Goal: Transaction & Acquisition: Purchase product/service

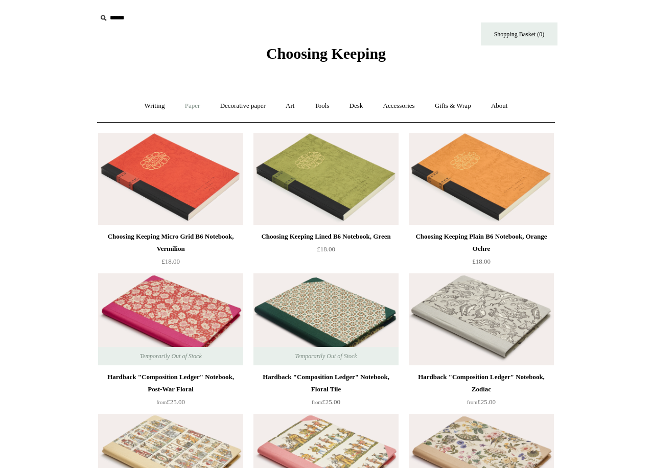
click at [188, 107] on link "Paper +" at bounding box center [193, 105] width 34 height 27
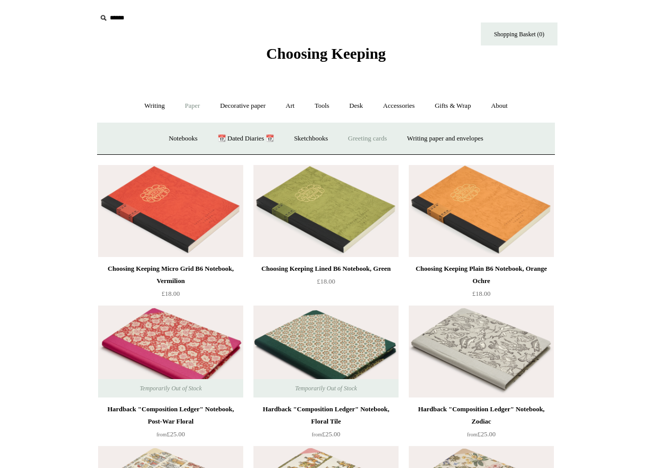
click at [354, 137] on link "Greeting cards +" at bounding box center [367, 138] width 57 height 27
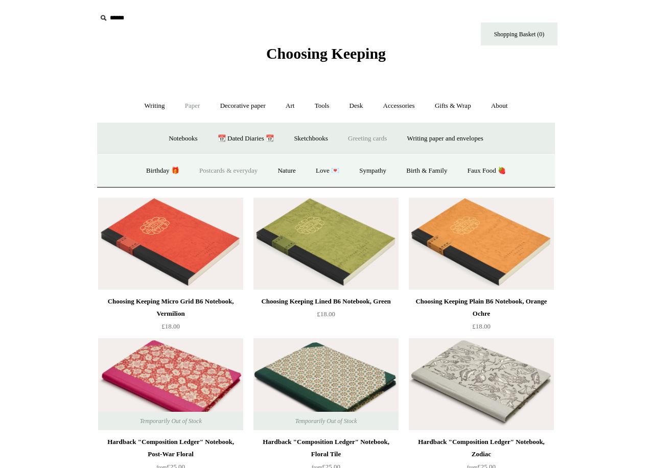
click at [253, 174] on link "Postcards & everyday" at bounding box center [228, 170] width 77 height 27
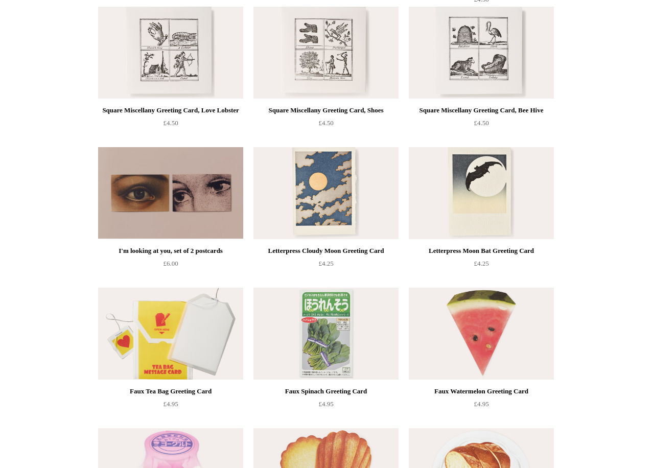
scroll to position [832, 0]
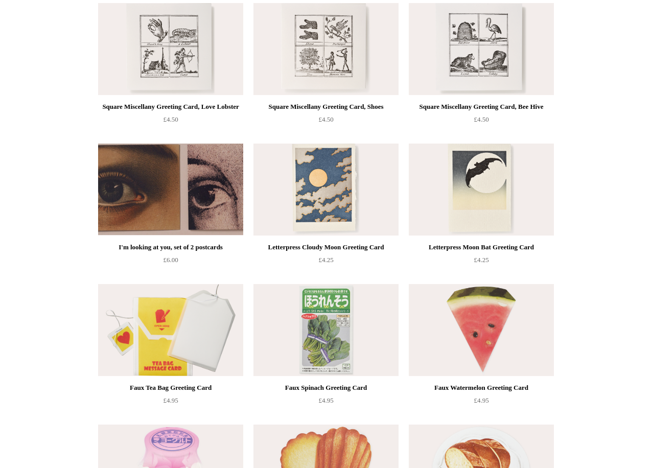
click at [141, 176] on img at bounding box center [170, 190] width 145 height 92
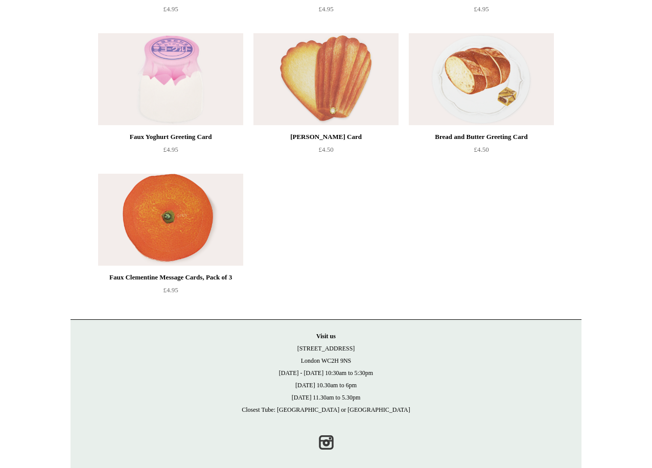
scroll to position [1223, 0]
click at [234, 230] on img at bounding box center [170, 220] width 145 height 92
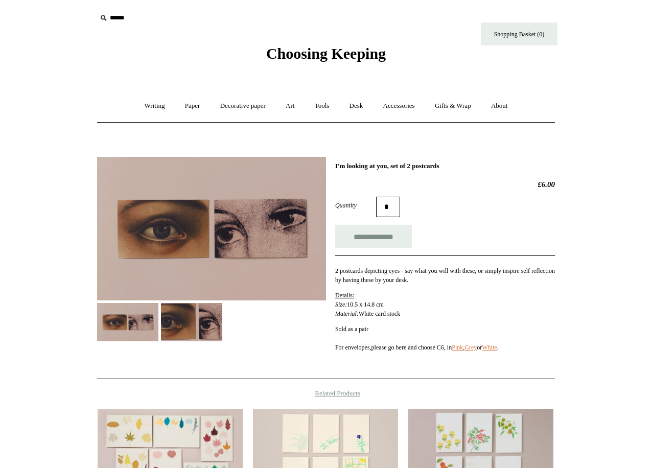
click at [365, 253] on div "**********" at bounding box center [445, 268] width 220 height 212
click at [365, 243] on input "**********" at bounding box center [373, 236] width 77 height 23
type input "**********"
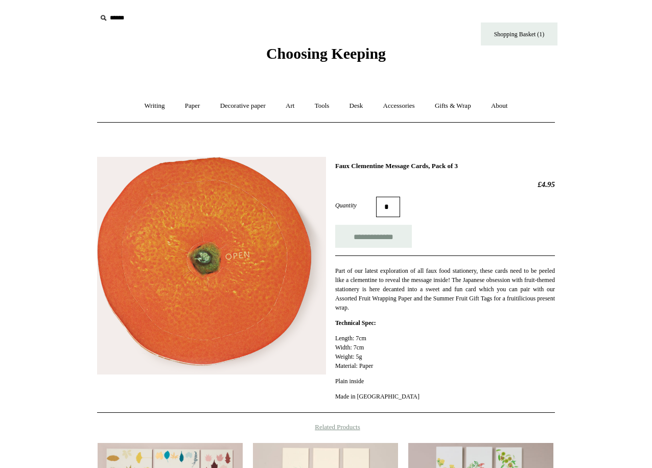
click at [242, 247] on img at bounding box center [211, 266] width 229 height 218
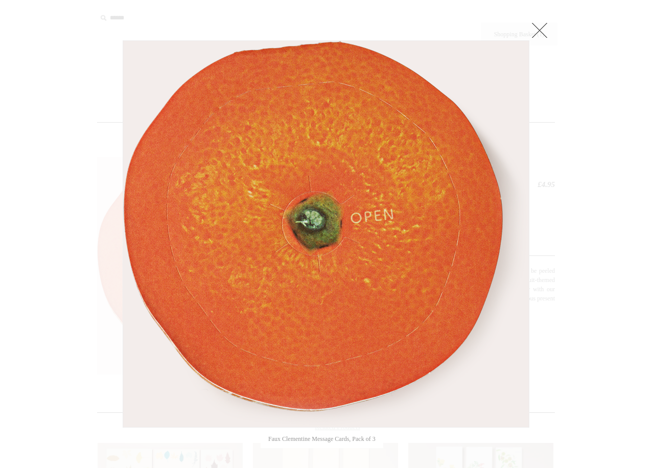
click at [341, 208] on img at bounding box center [326, 234] width 406 height 386
click at [542, 36] on link at bounding box center [539, 30] width 20 height 20
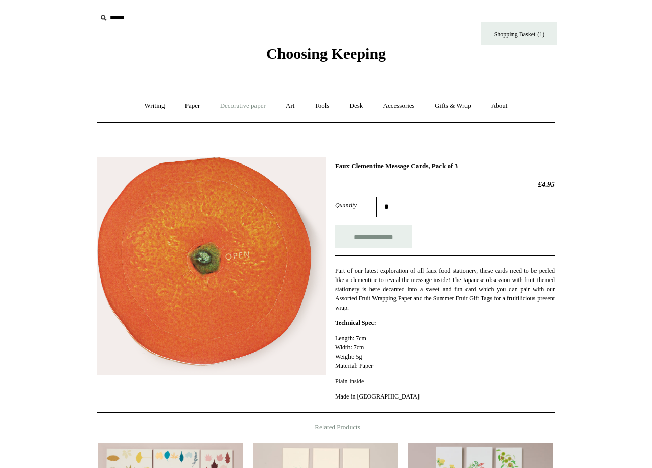
click at [237, 113] on link "Decorative paper +" at bounding box center [243, 105] width 64 height 27
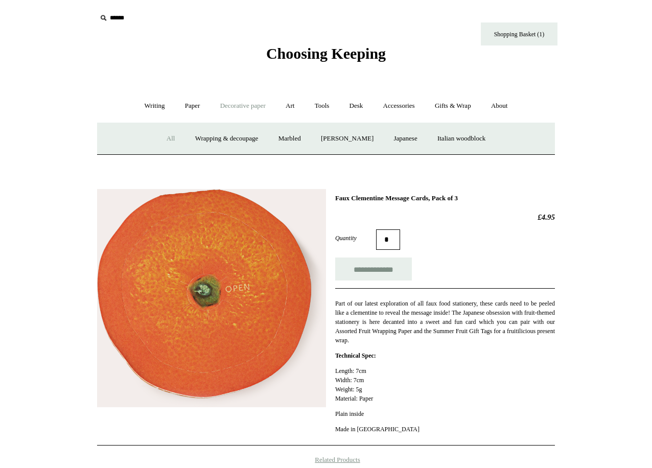
click at [161, 134] on link "All" at bounding box center [170, 138] width 27 height 27
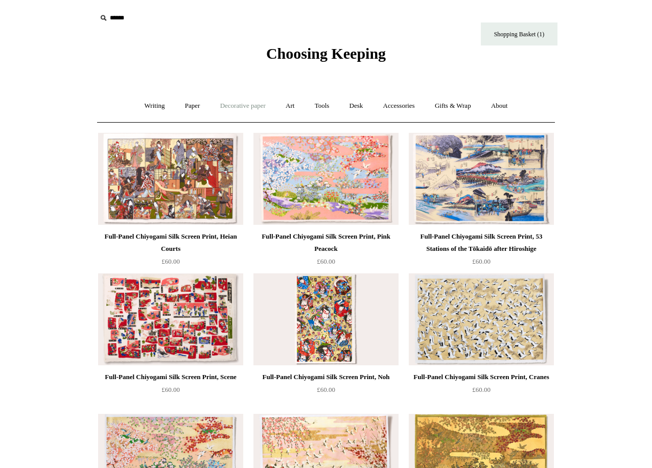
click at [231, 100] on link "Decorative paper +" at bounding box center [243, 105] width 64 height 27
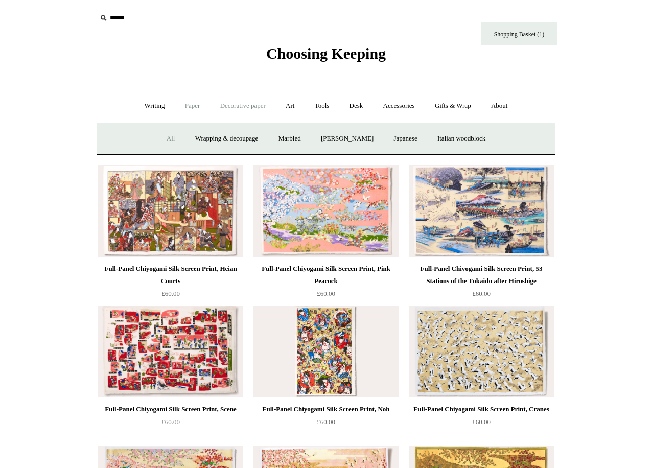
click at [182, 106] on link "Paper +" at bounding box center [193, 105] width 34 height 27
click at [419, 141] on link "Writing paper and envelopes +" at bounding box center [445, 138] width 95 height 27
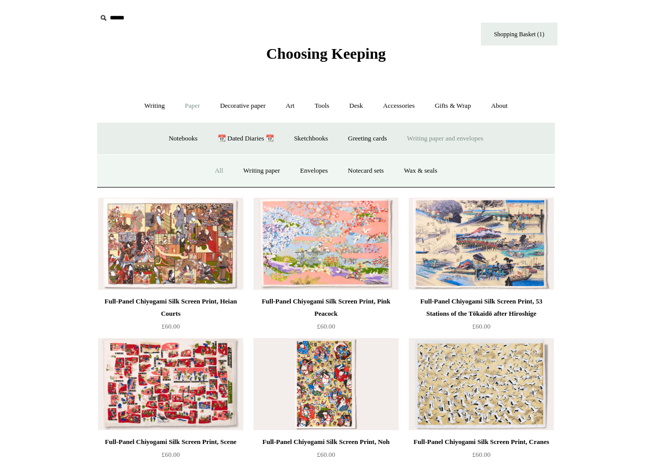
click at [207, 171] on link "All" at bounding box center [218, 170] width 27 height 27
